Goal: Task Accomplishment & Management: Manage account settings

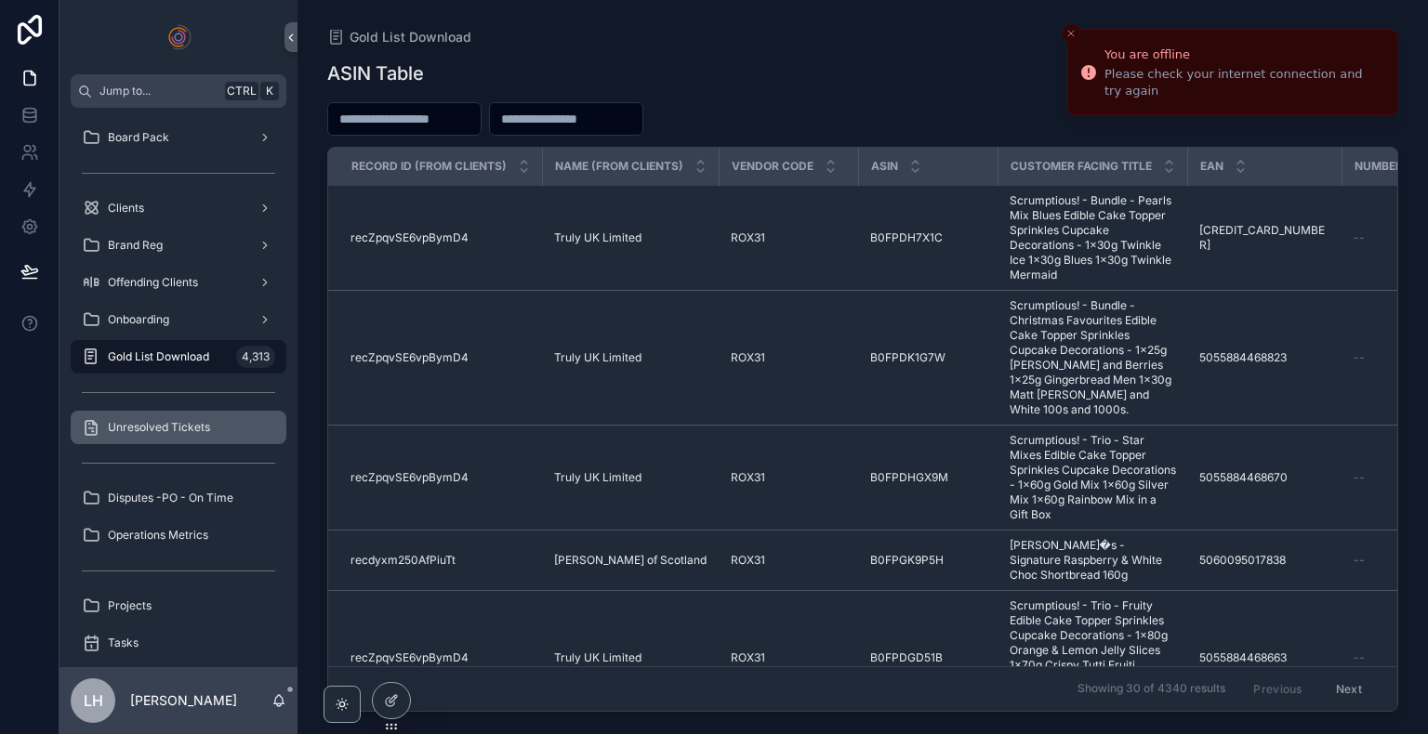
click at [202, 426] on span "Unresolved Tickets" at bounding box center [159, 427] width 102 height 15
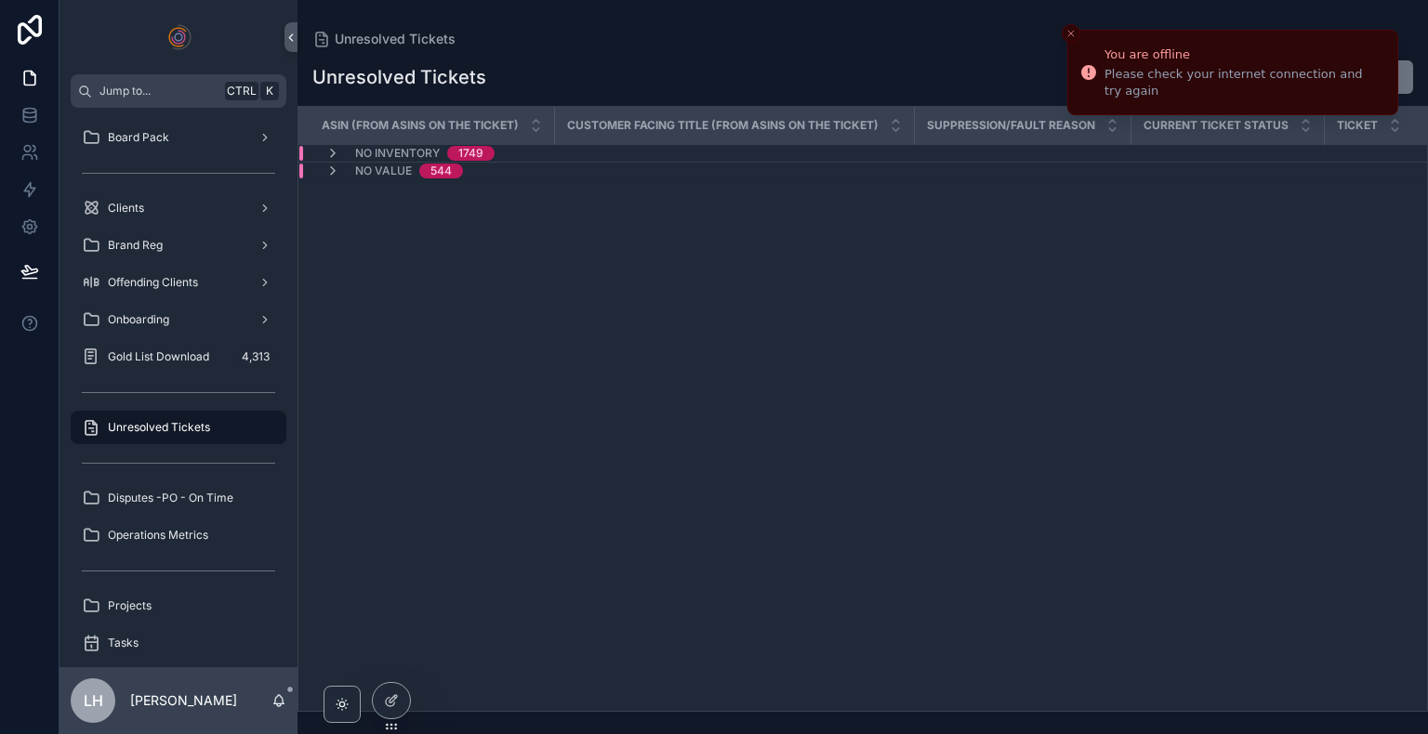
click at [202, 426] on span "Unresolved Tickets" at bounding box center [159, 427] width 102 height 15
click at [329, 165] on icon "scrollable content" at bounding box center [332, 171] width 15 height 15
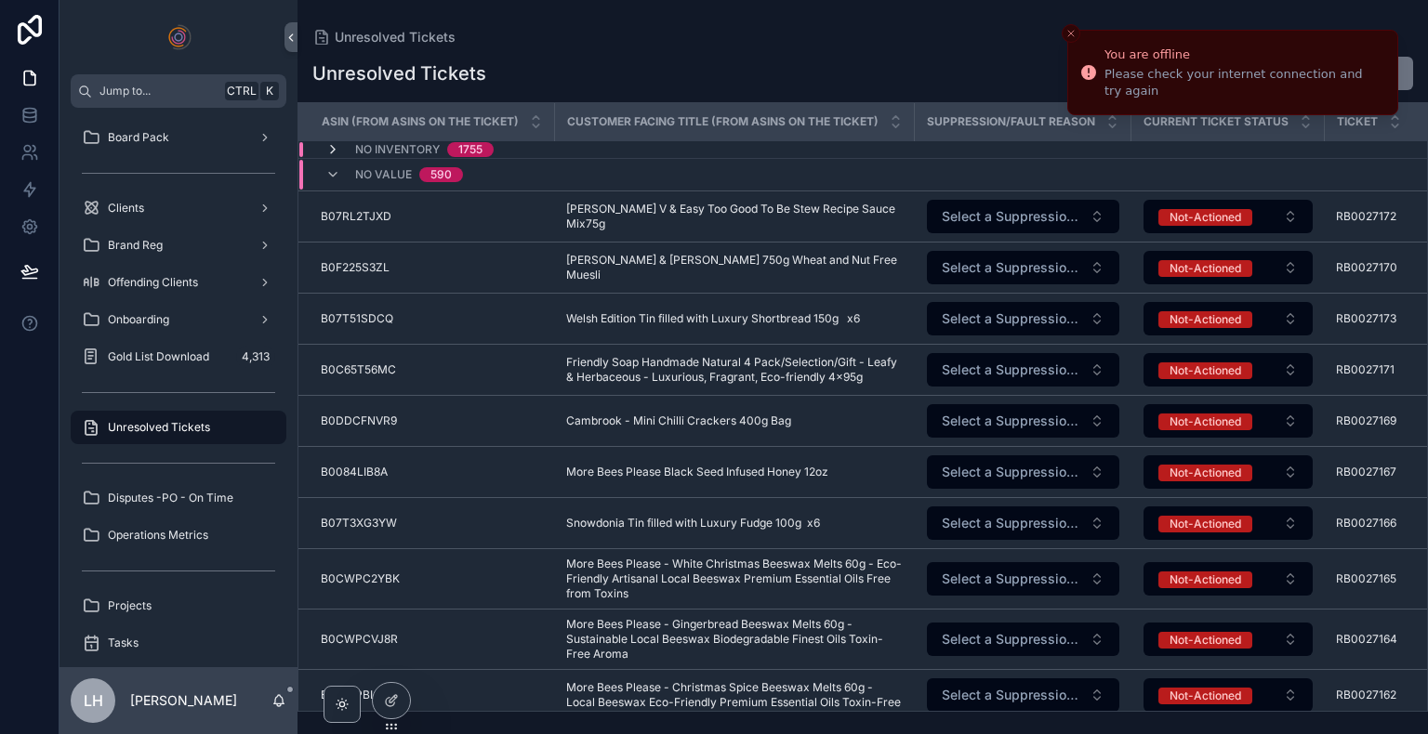
click at [333, 146] on icon "scrollable content" at bounding box center [332, 149] width 15 height 15
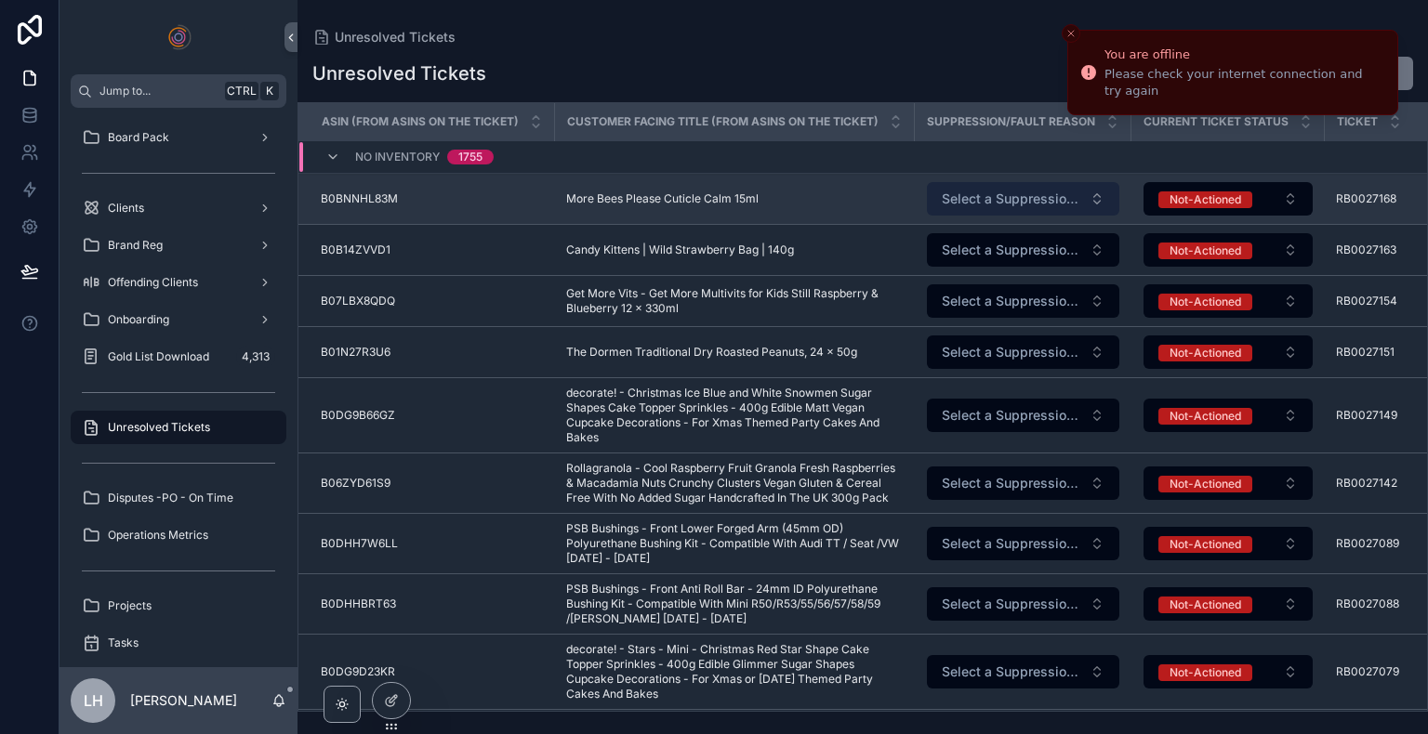
click at [1013, 208] on button "Select a Suppression/Fault Reason" at bounding box center [1023, 198] width 192 height 33
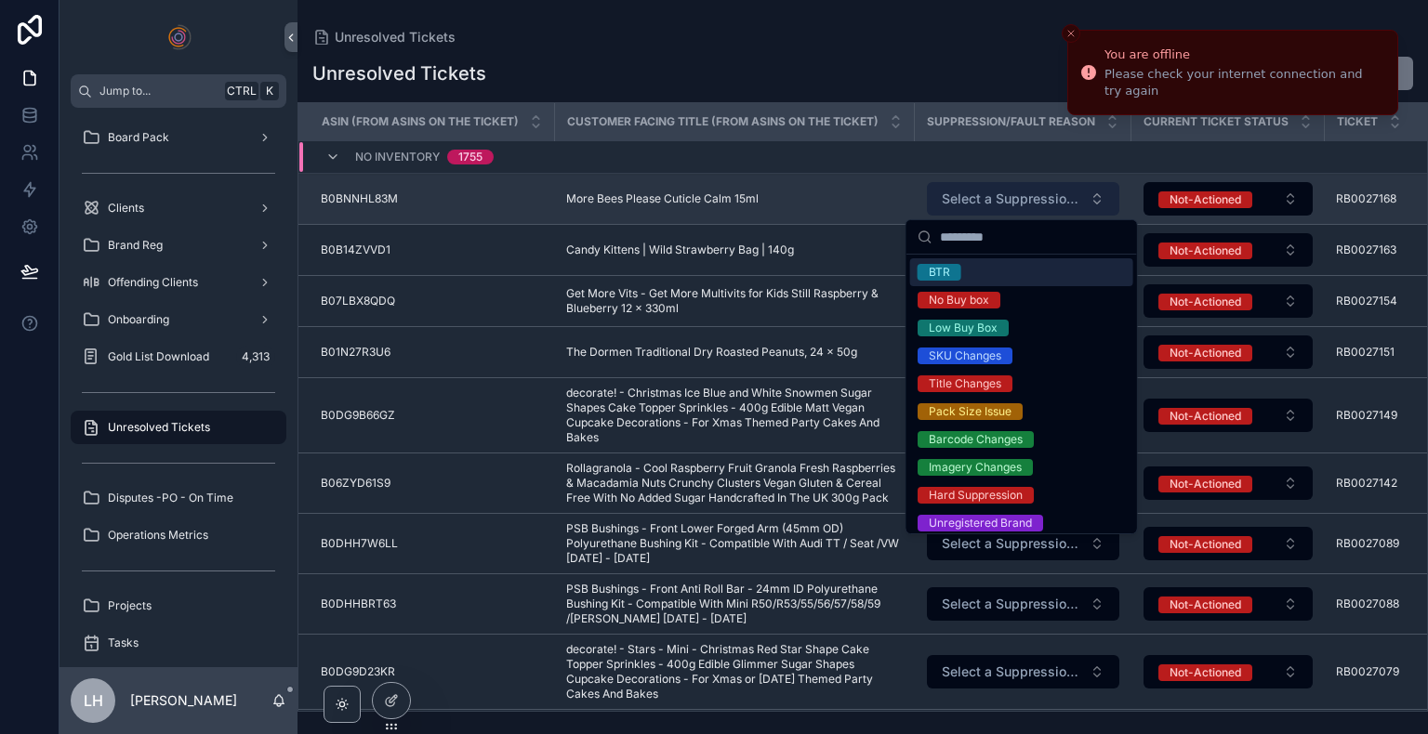
click at [1013, 208] on button "Select a Suppression/Fault Reason" at bounding box center [1023, 198] width 192 height 33
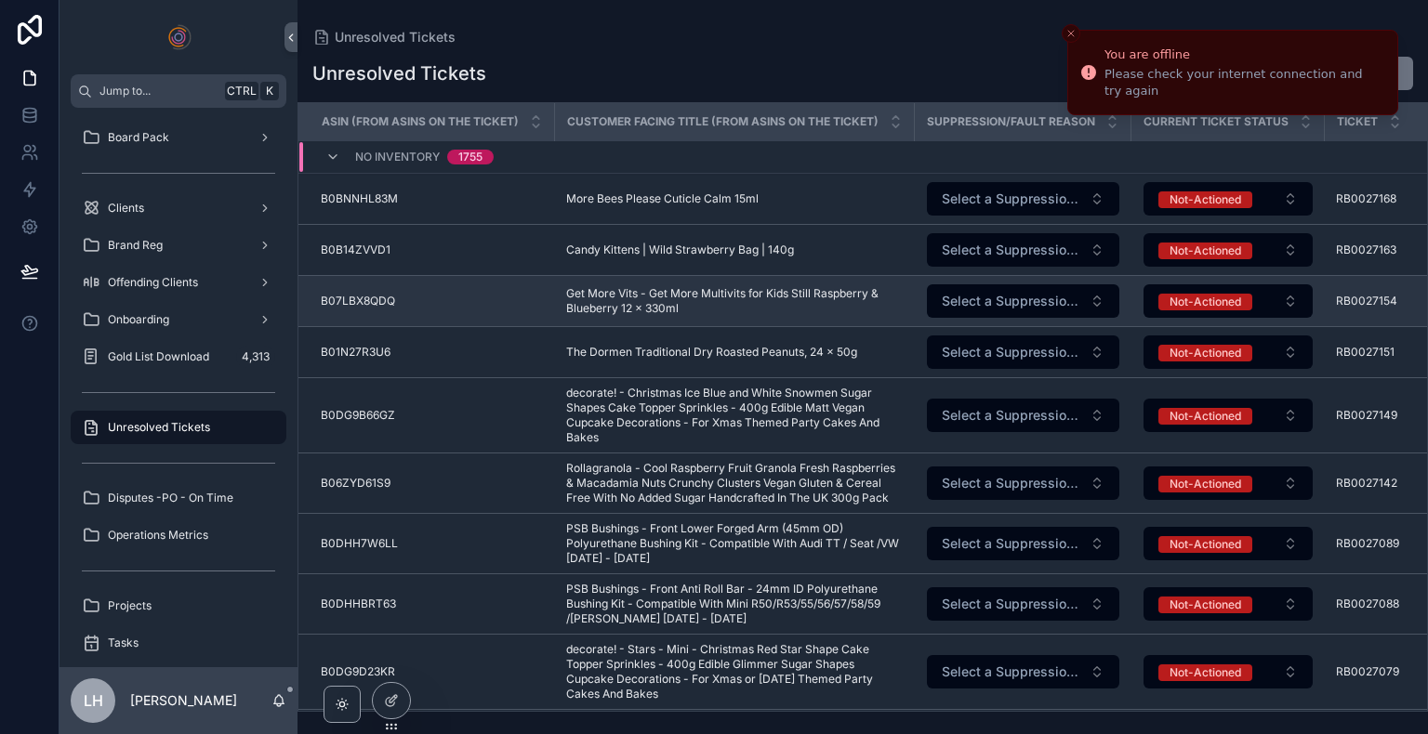
click at [762, 307] on span "Get More Vits - Get More Multivits for Kids Still Raspberry & Blueberry 12 x 33…" at bounding box center [734, 301] width 337 height 30
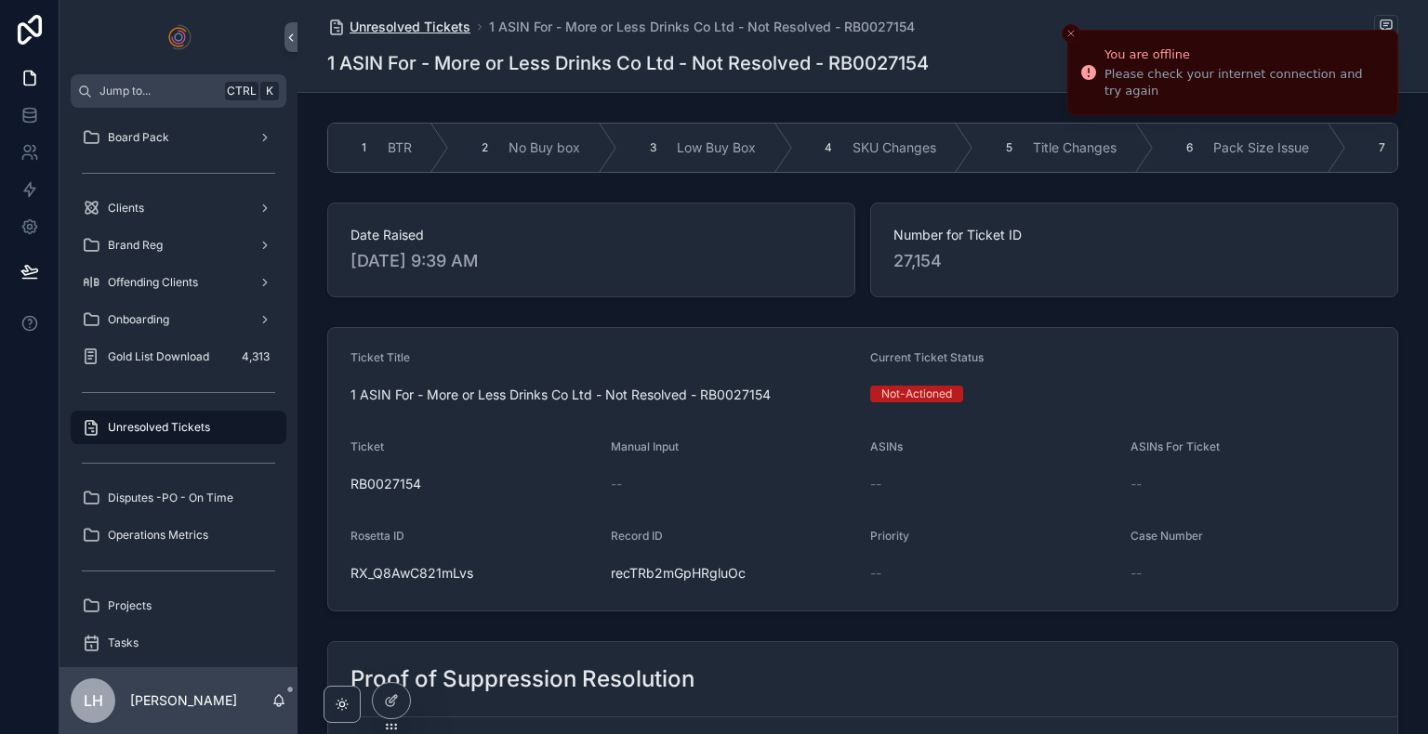
click at [440, 27] on span "Unresolved Tickets" at bounding box center [410, 27] width 121 height 19
